Goal: Task Accomplishment & Management: Manage account settings

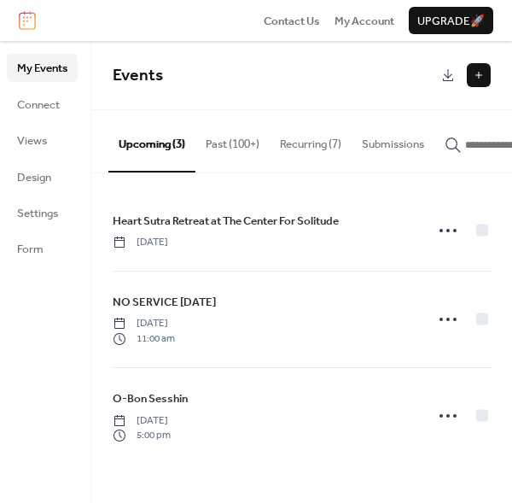
click at [318, 145] on button "Recurring (7)" at bounding box center [311, 140] width 82 height 60
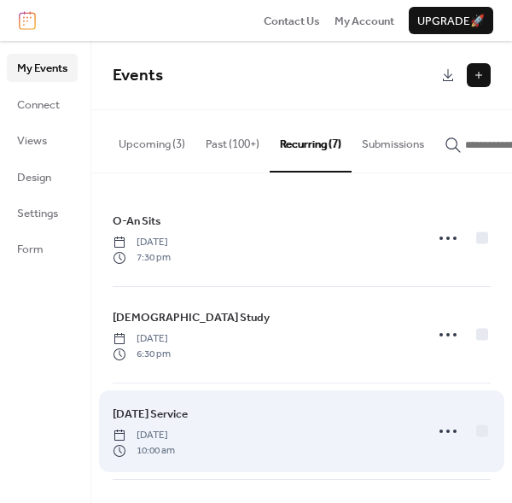
click at [175, 430] on span "Sunday, April 14, 2024" at bounding box center [144, 435] width 62 height 15
click at [454, 433] on circle at bounding box center [455, 431] width 3 height 3
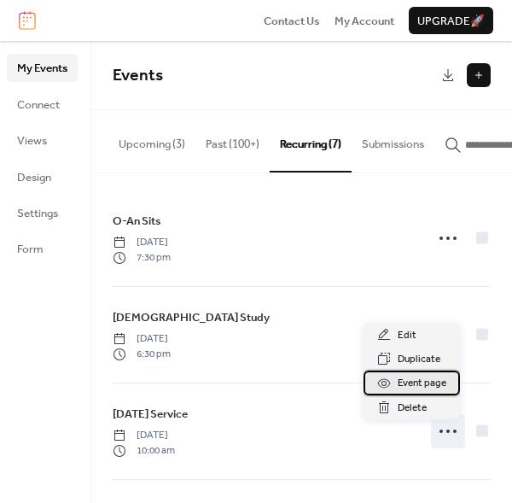
click at [413, 383] on span "Event page" at bounding box center [422, 383] width 49 height 17
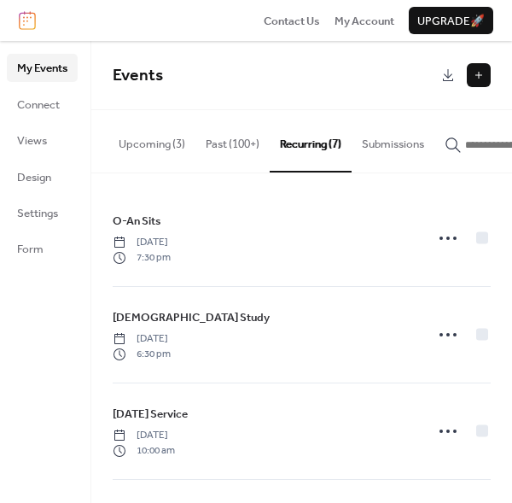
click at [145, 141] on button "Upcoming (3)" at bounding box center [151, 140] width 87 height 60
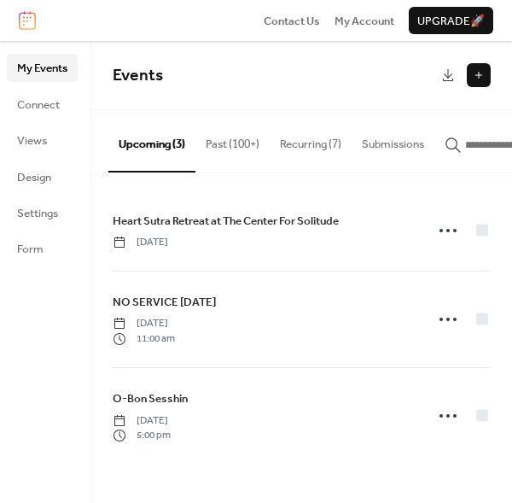
click at [480, 79] on button at bounding box center [479, 75] width 24 height 24
